Goal: Navigation & Orientation: Find specific page/section

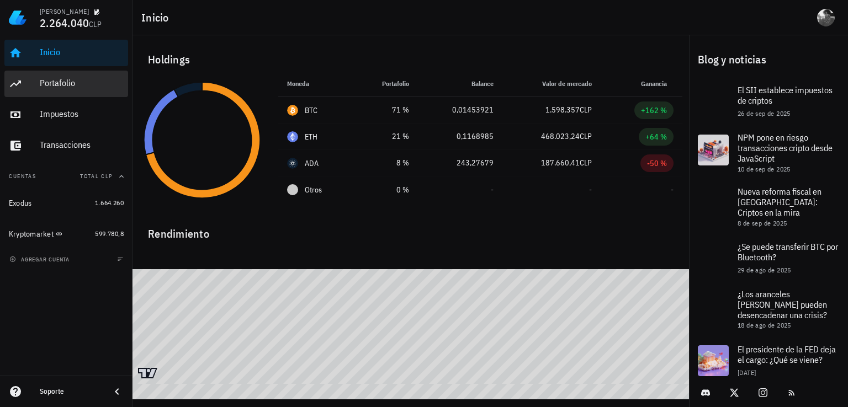
click at [74, 91] on div "Portafolio" at bounding box center [82, 83] width 84 height 25
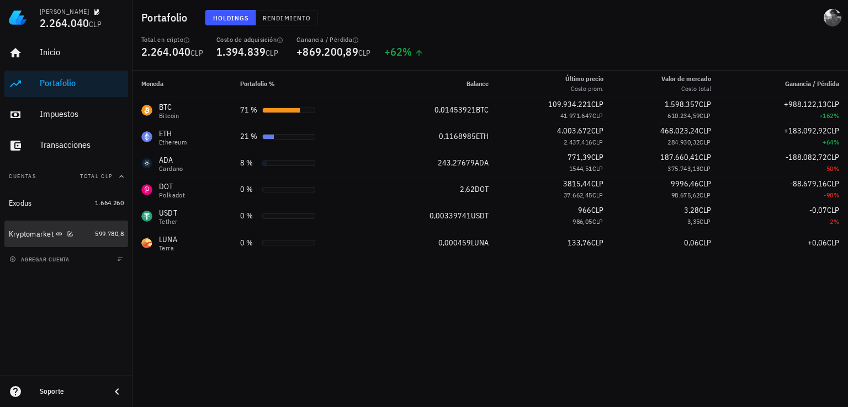
click at [43, 239] on div "Kryptomarket" at bounding box center [50, 234] width 82 height 24
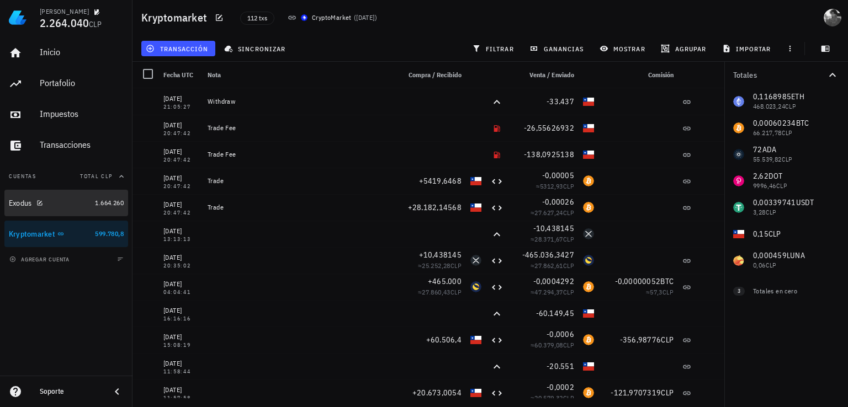
click at [14, 205] on div "Exodus" at bounding box center [20, 203] width 23 height 9
